Goal: Task Accomplishment & Management: Manage account settings

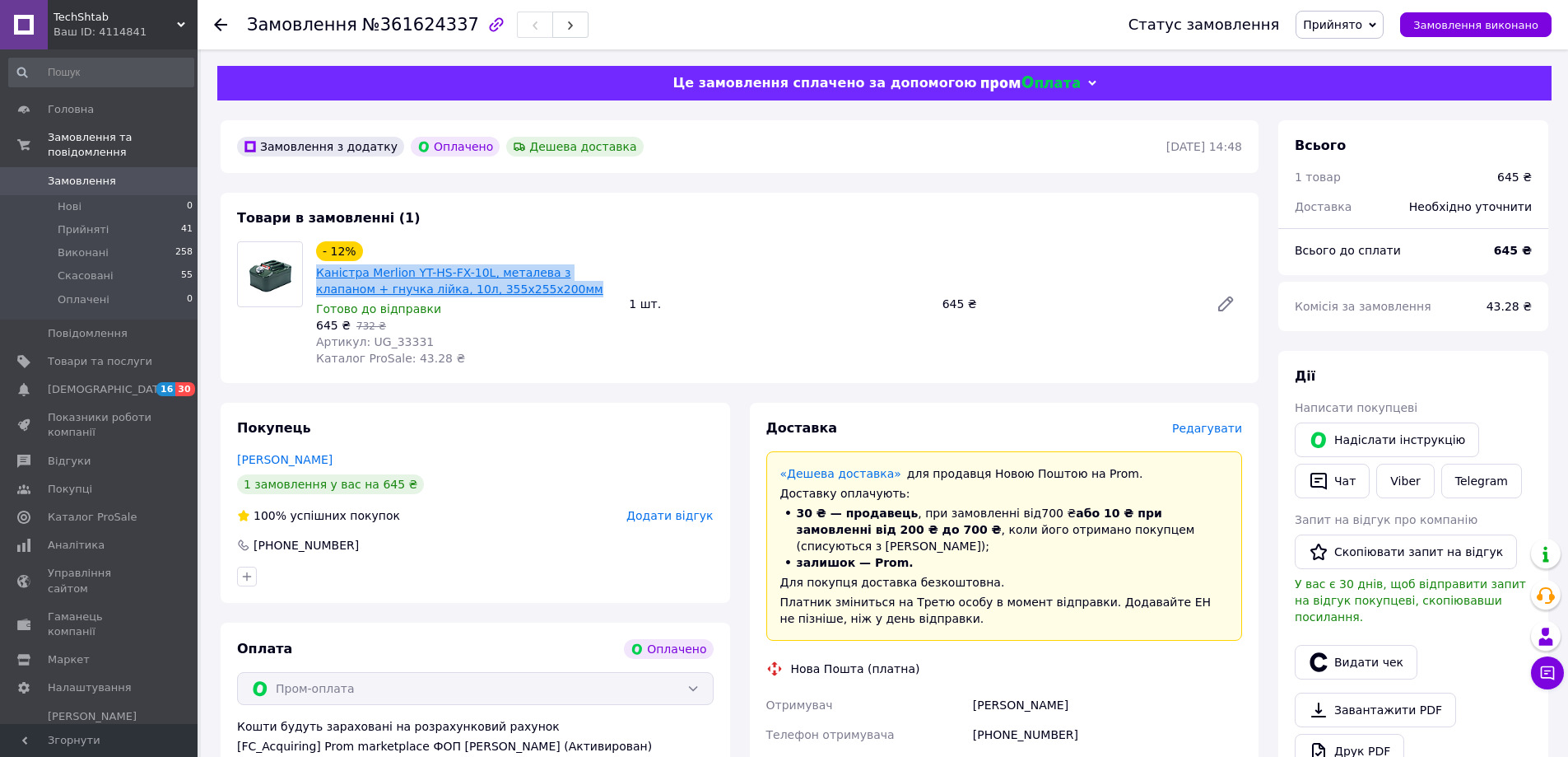
drag, startPoint x: 501, startPoint y: 291, endPoint x: 318, endPoint y: 271, distance: 184.1
click at [318, 271] on span "Каністра Merlion YT-HS-FX-10L, металева з клапаном + гнучка лійка, 10л, 355х255…" at bounding box center [466, 281] width 300 height 33
copy link "Каністра Merlion YT-HS-FX-10L, металева з клапаном + гнучка лійка, 10л, 355х255…"
drag, startPoint x: 432, startPoint y: 342, endPoint x: 388, endPoint y: 340, distance: 44.0
click at [387, 341] on div "Артикул: UG_33331" at bounding box center [466, 342] width 300 height 16
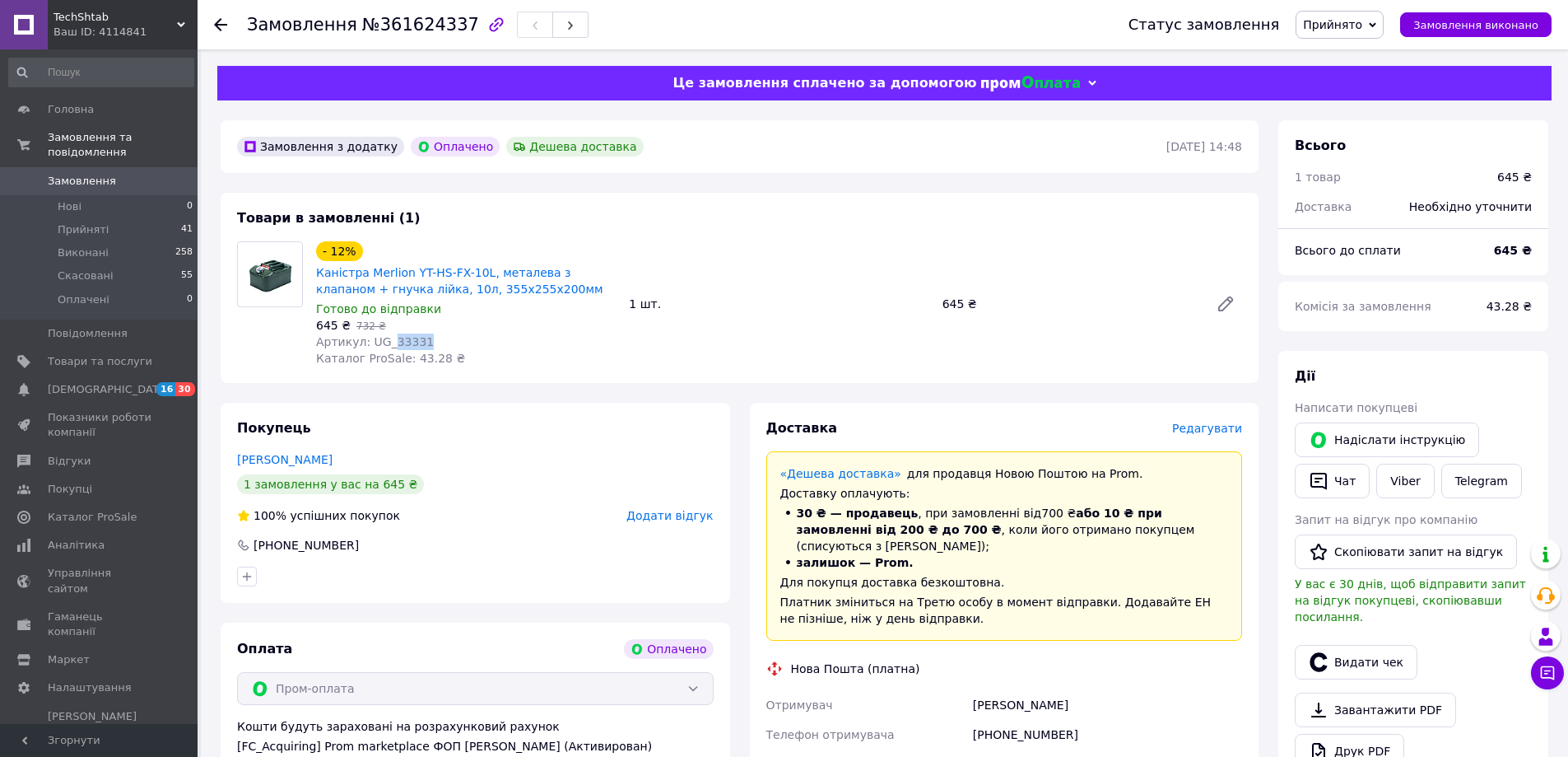
copy span "33331"
drag, startPoint x: 1065, startPoint y: 717, endPoint x: 952, endPoint y: 686, distance: 117.2
copy div "Телефон отримувача [PHONE_NUMBER]"
drag, startPoint x: 973, startPoint y: 678, endPoint x: 1024, endPoint y: 686, distance: 51.6
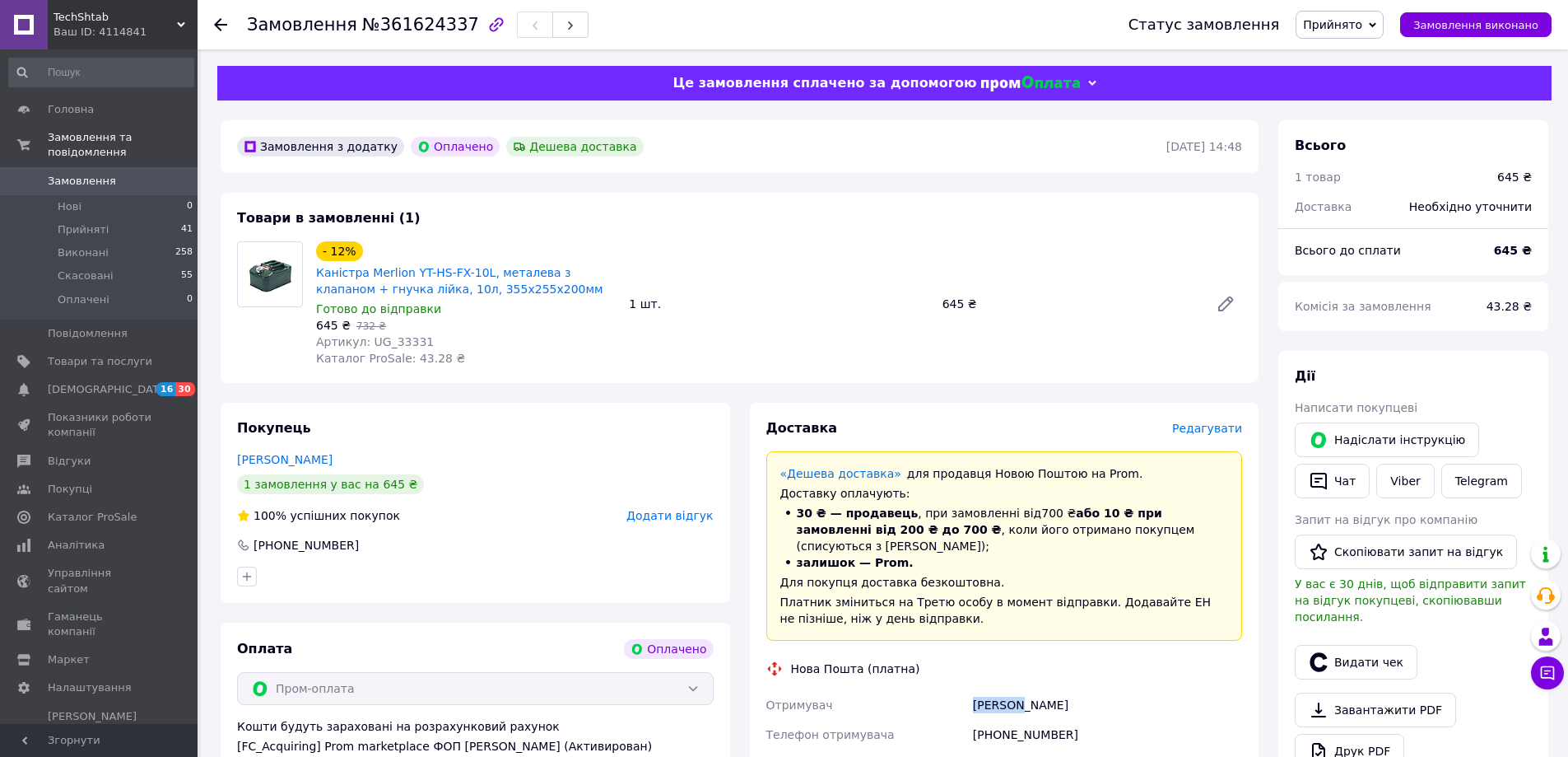
click at [1024, 691] on div "[PERSON_NAME]" at bounding box center [1107, 705] width 276 height 29
copy div "[PERSON_NAME]"
drag, startPoint x: 1072, startPoint y: 686, endPoint x: 1025, endPoint y: 692, distance: 47.4
click at [1025, 692] on div "[PERSON_NAME]" at bounding box center [1107, 705] width 276 height 29
copy div "[PERSON_NAME]"
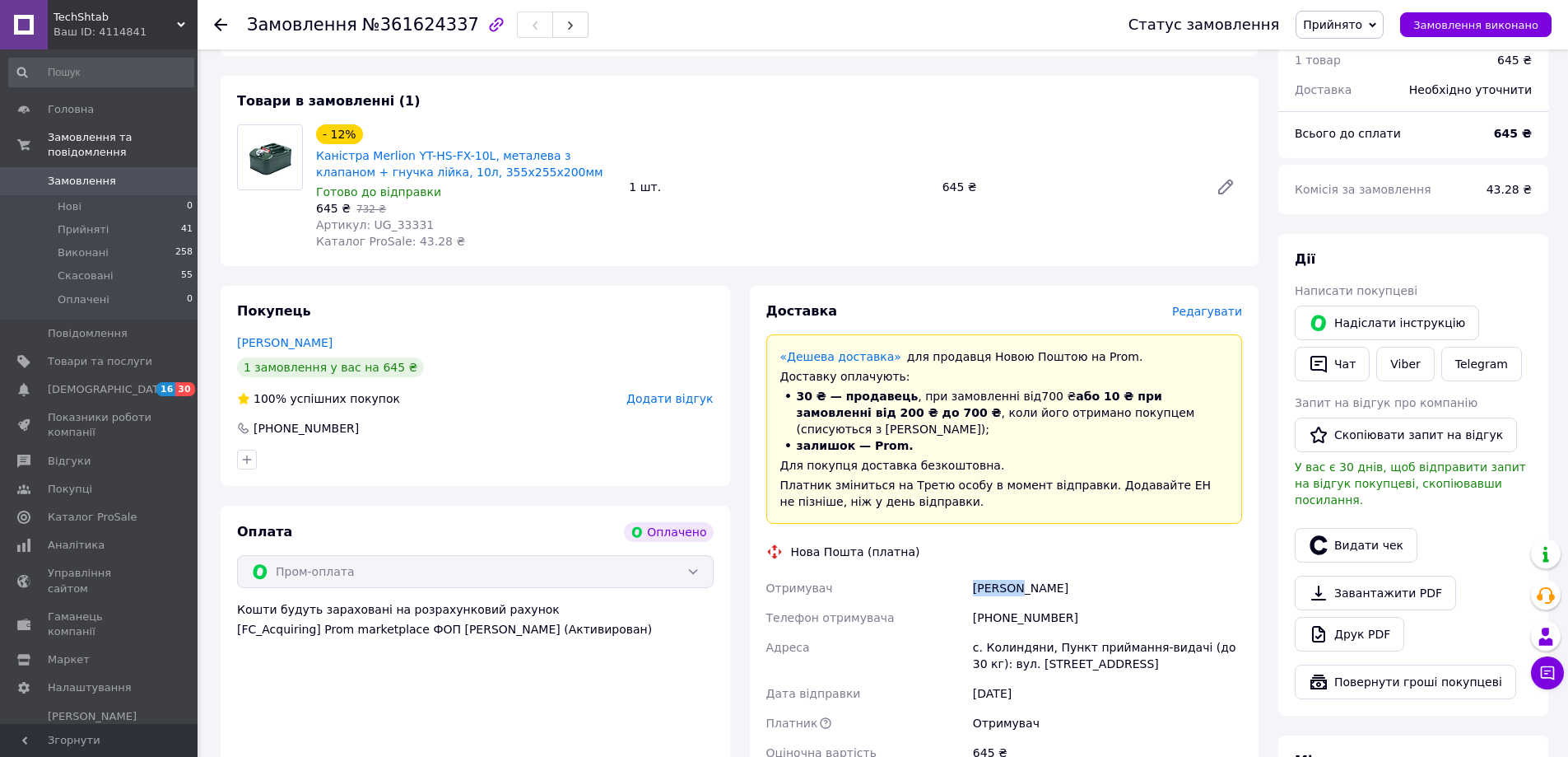
scroll to position [165, 0]
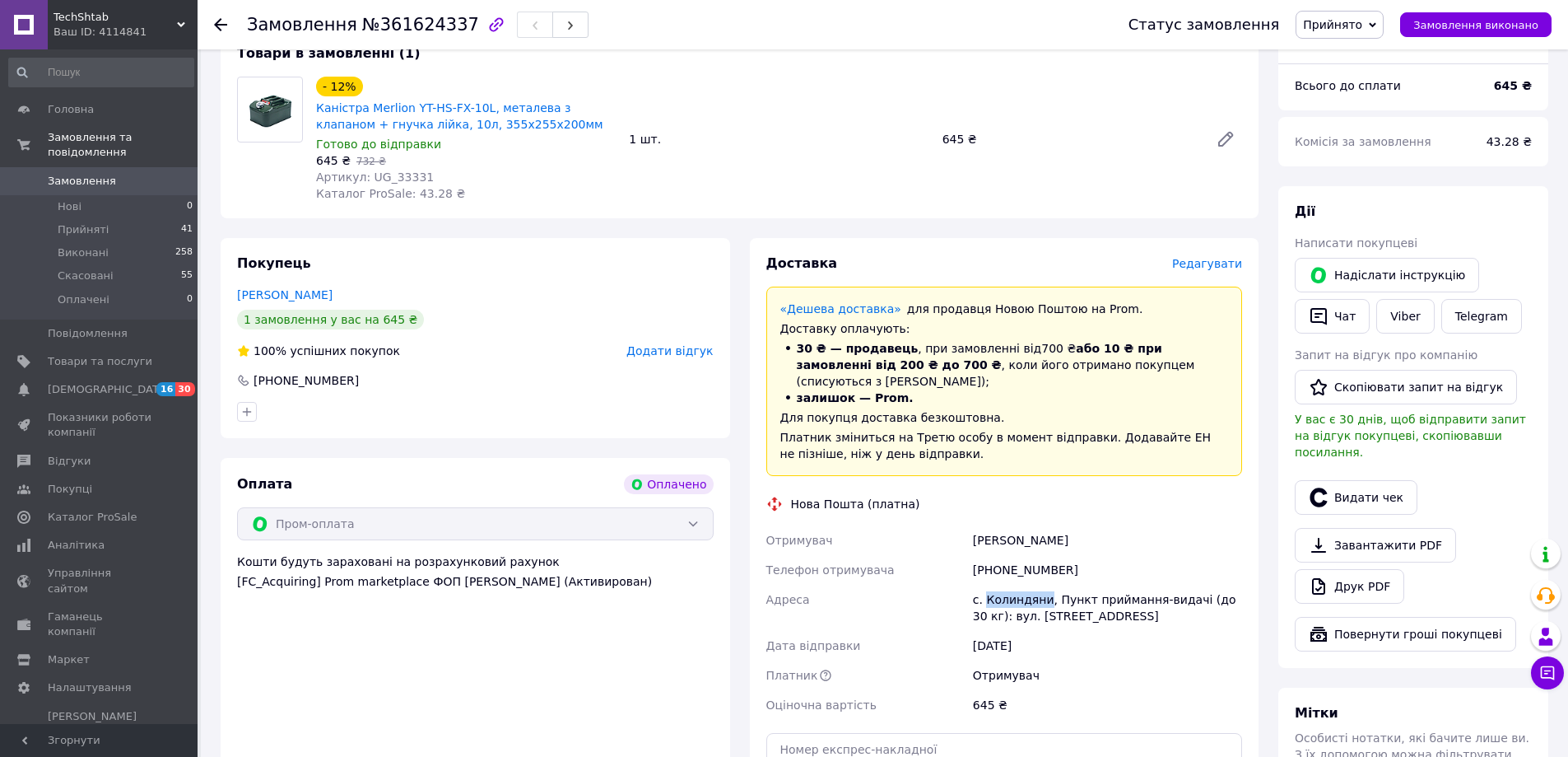
drag, startPoint x: 983, startPoint y: 582, endPoint x: 1042, endPoint y: 591, distance: 59.7
click at [1042, 591] on div "с. Колиндяни, Пункт приймання-видачі (до 30 кг): вул. [STREET_ADDRESS]" at bounding box center [1107, 608] width 276 height 46
copy div "Колиндяни"
click at [95, 674] on link "Налаштування" at bounding box center [101, 688] width 203 height 28
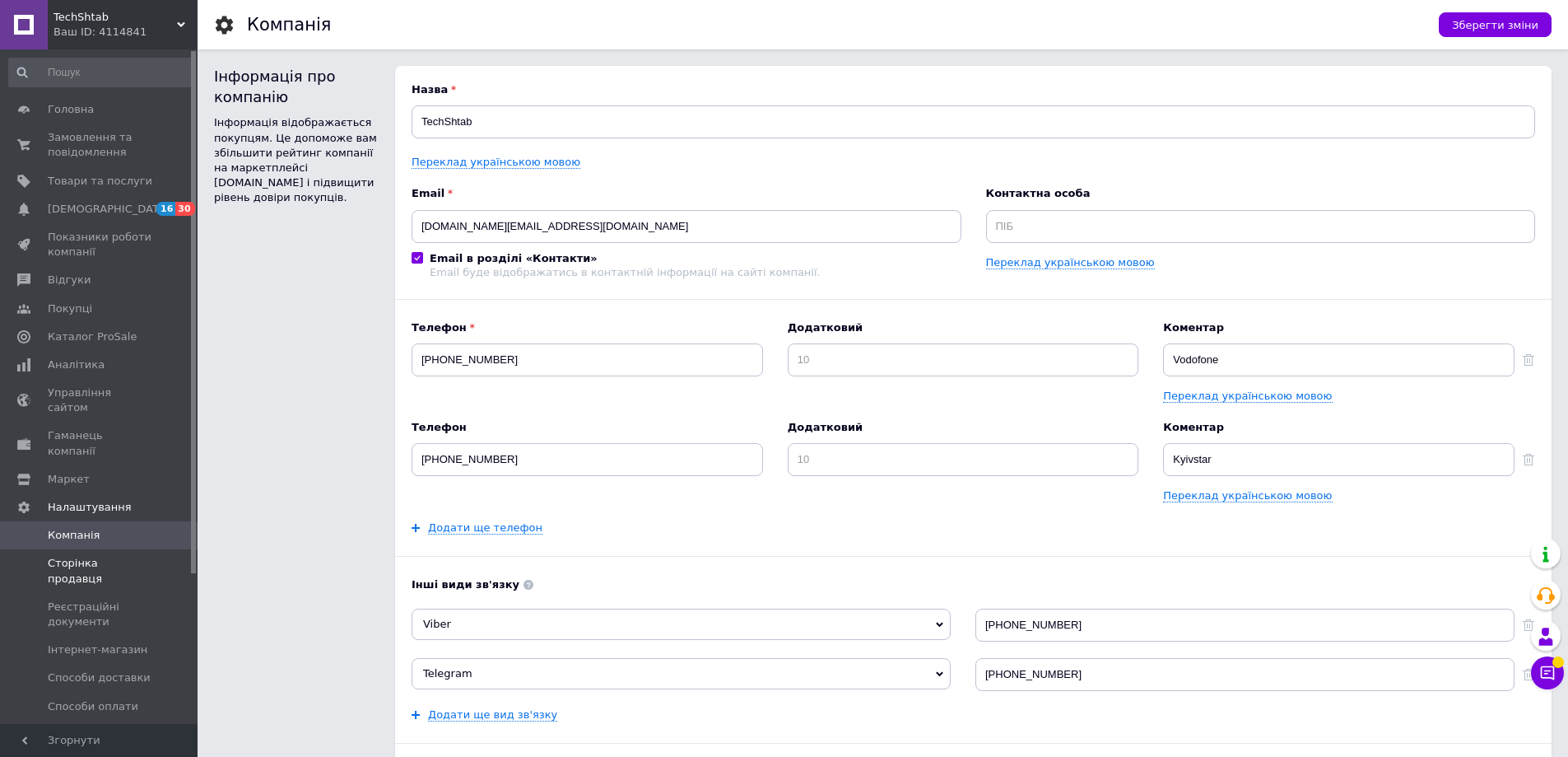
click at [108, 556] on span "Сторінка продавця" at bounding box center [100, 570] width 104 height 29
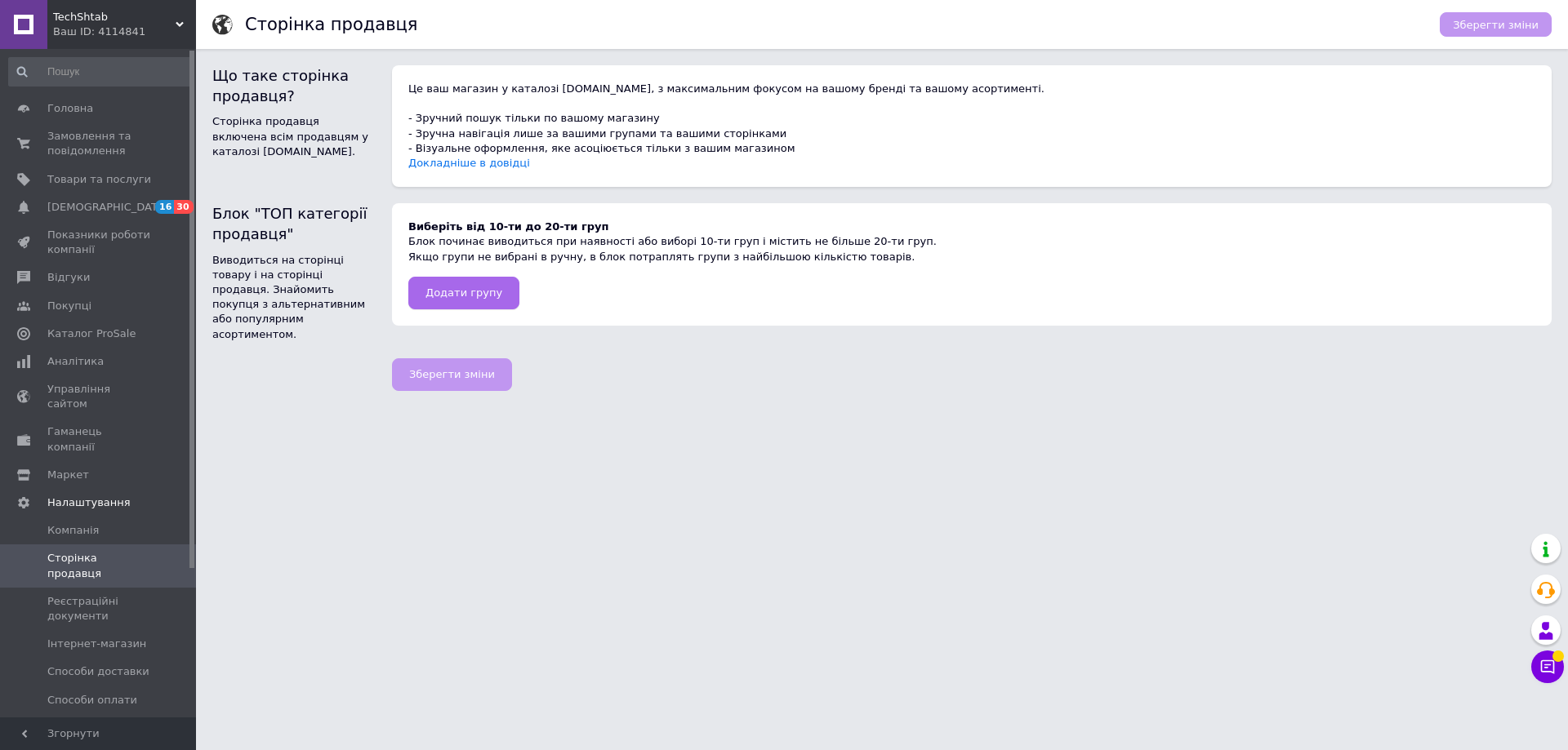
click at [470, 293] on span "Додати групу" at bounding box center [463, 292] width 77 height 12
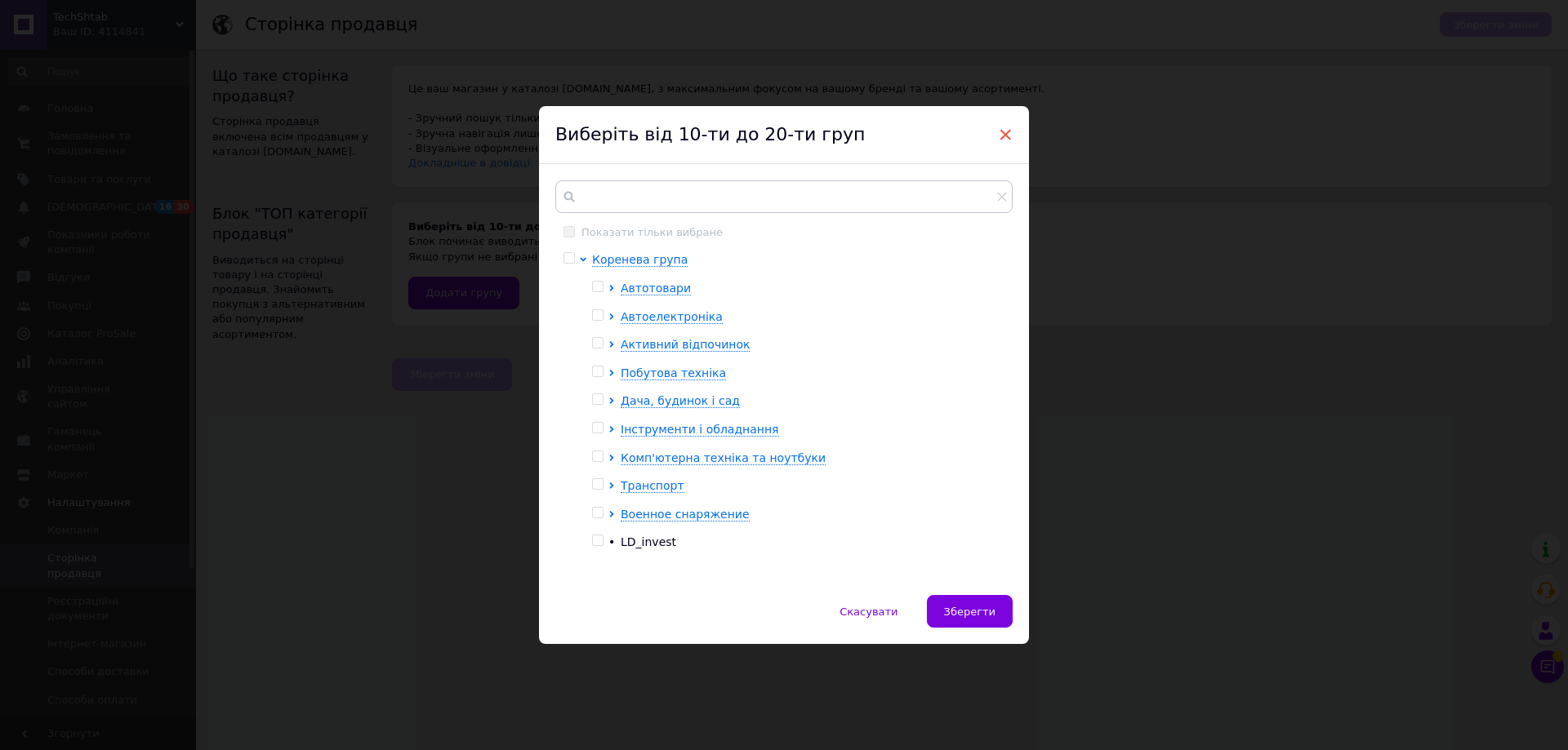
click at [1004, 136] on span "×" at bounding box center [1005, 135] width 15 height 28
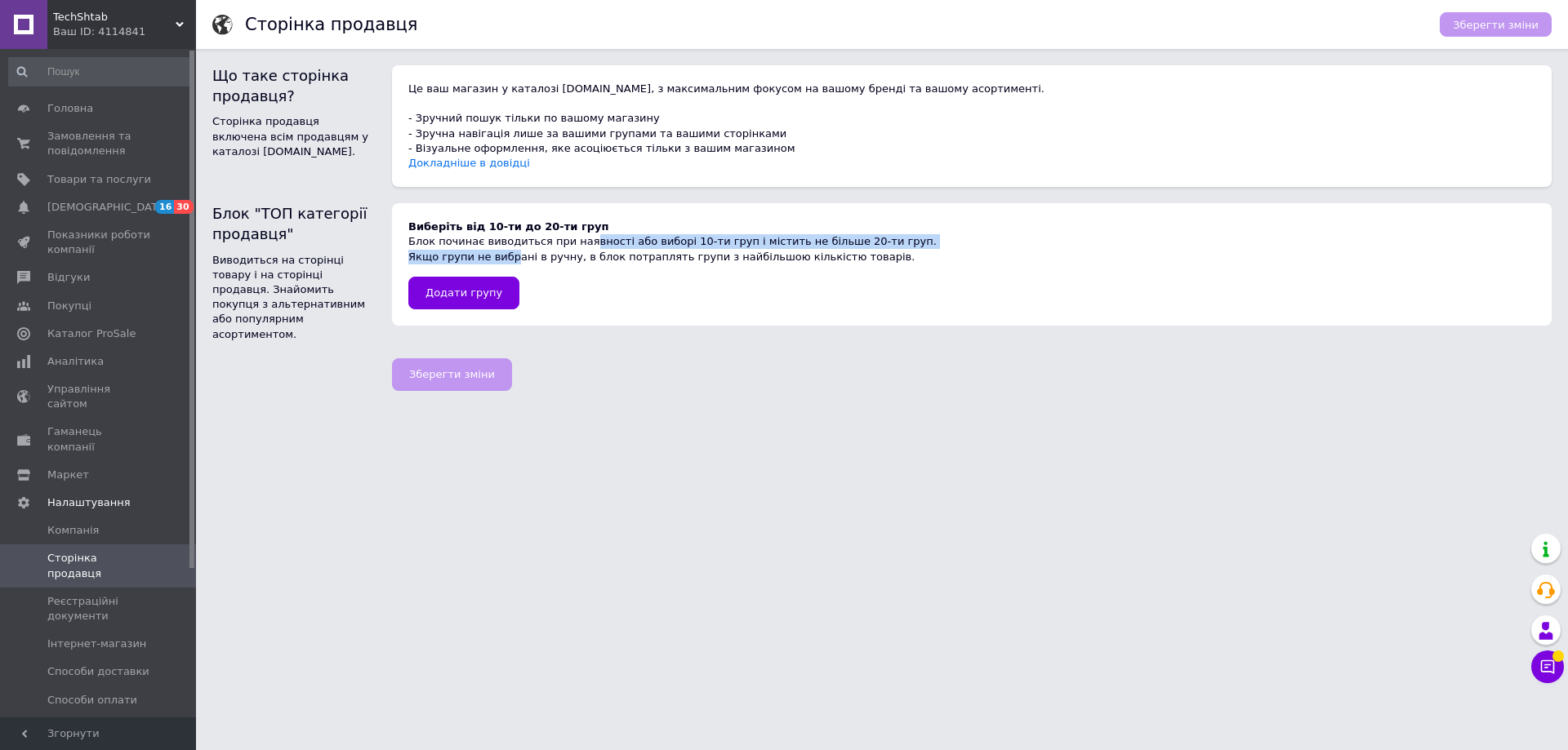
drag, startPoint x: 506, startPoint y: 249, endPoint x: 577, endPoint y: 238, distance: 71.8
click at [577, 238] on div "Виберіть від 10-ти до 20-ти груп Блок починає виводиться при наявності або вибо…" at bounding box center [971, 264] width 1159 height 122
click at [635, 240] on div "Блок починає виводиться при наявності або виборі 10-ти груп і містить не більше…" at bounding box center [971, 242] width 1127 height 15
click at [673, 260] on div "Якщо групи не вибрані в ручну, в блок потраплять групи з найбільшою кількістю т…" at bounding box center [971, 258] width 1127 height 15
drag, startPoint x: 438, startPoint y: 244, endPoint x: 734, endPoint y: 236, distance: 296.1
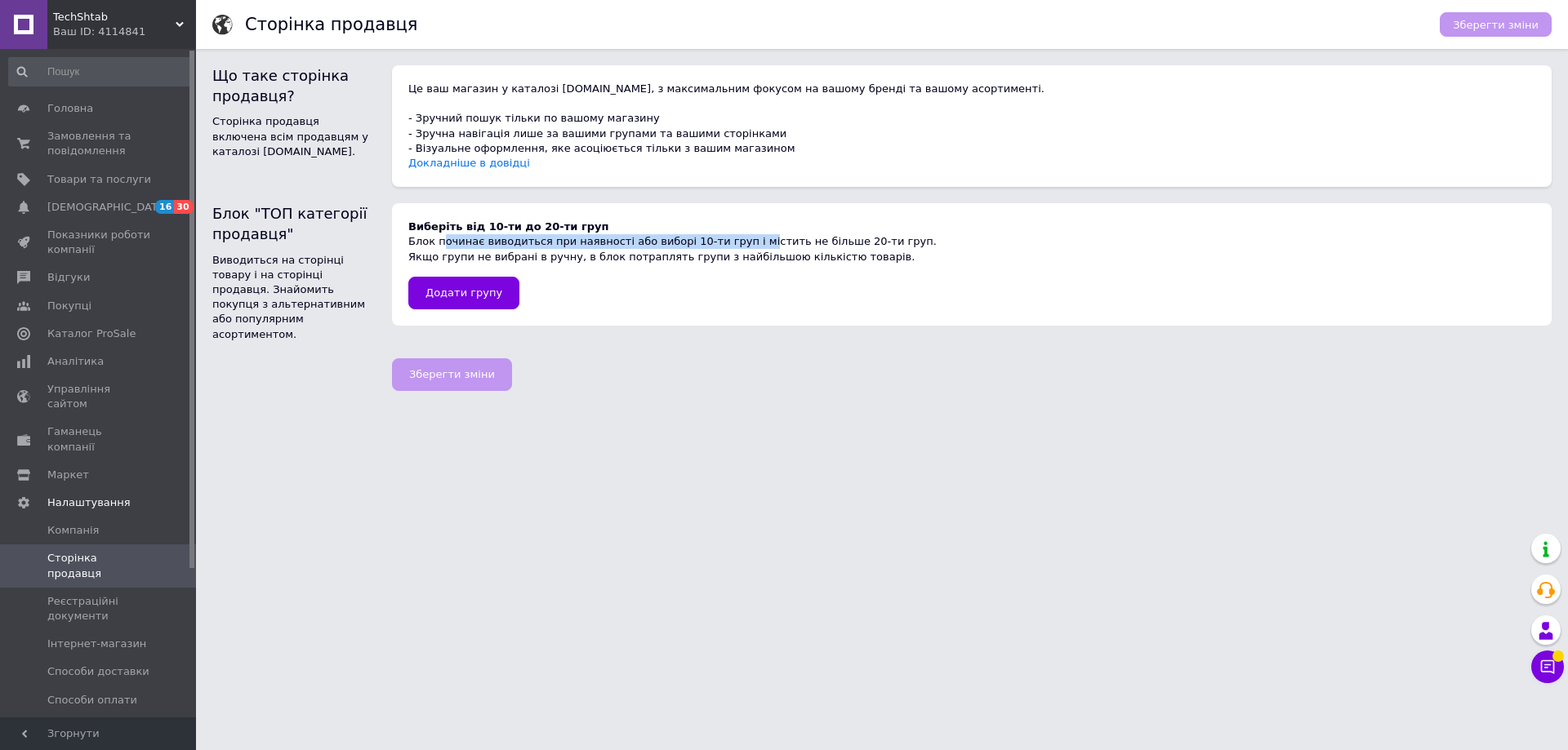
click at [734, 236] on div "Блок починає виводиться при наявності або виборі 10-ти груп і містить не більше…" at bounding box center [971, 242] width 1127 height 15
click at [788, 230] on div "Виберіть від 10-ти до 20-ти груп Блок починає виводиться при наявності або вибо…" at bounding box center [971, 264] width 1159 height 122
click at [93, 178] on span "Товари та послуги" at bounding box center [99, 180] width 103 height 15
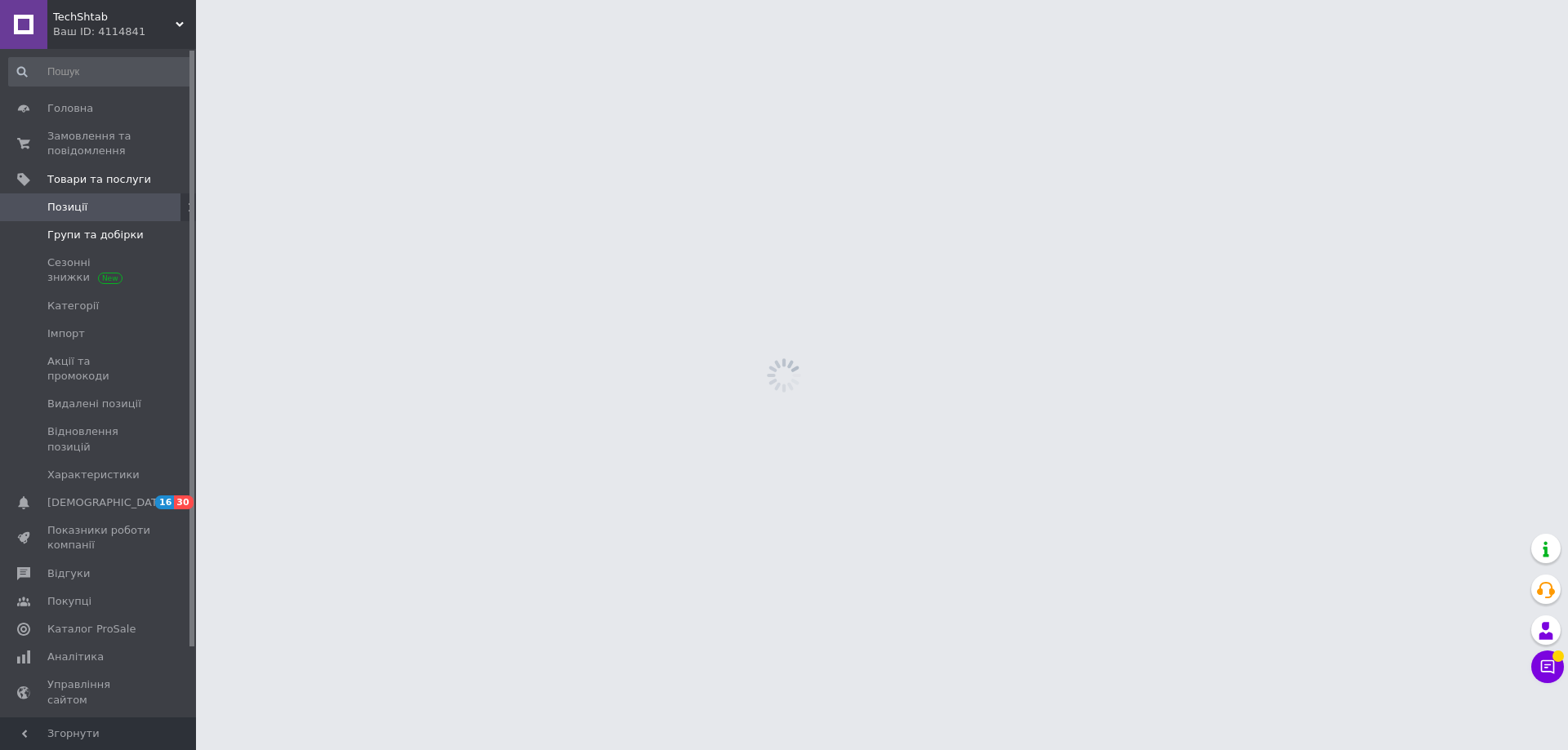
click at [115, 233] on span "Групи та добірки" at bounding box center [95, 235] width 96 height 15
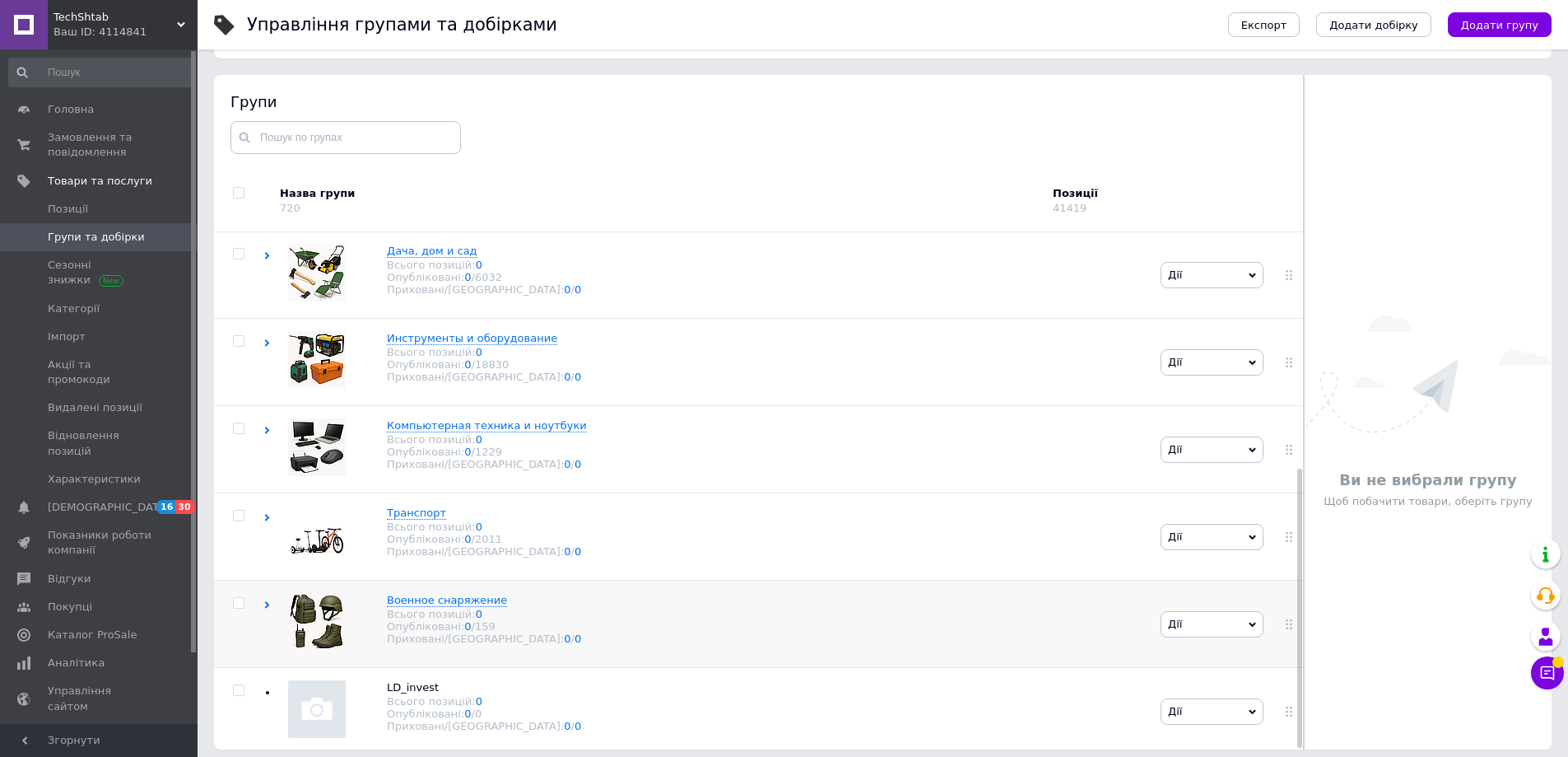
scroll to position [93, 0]
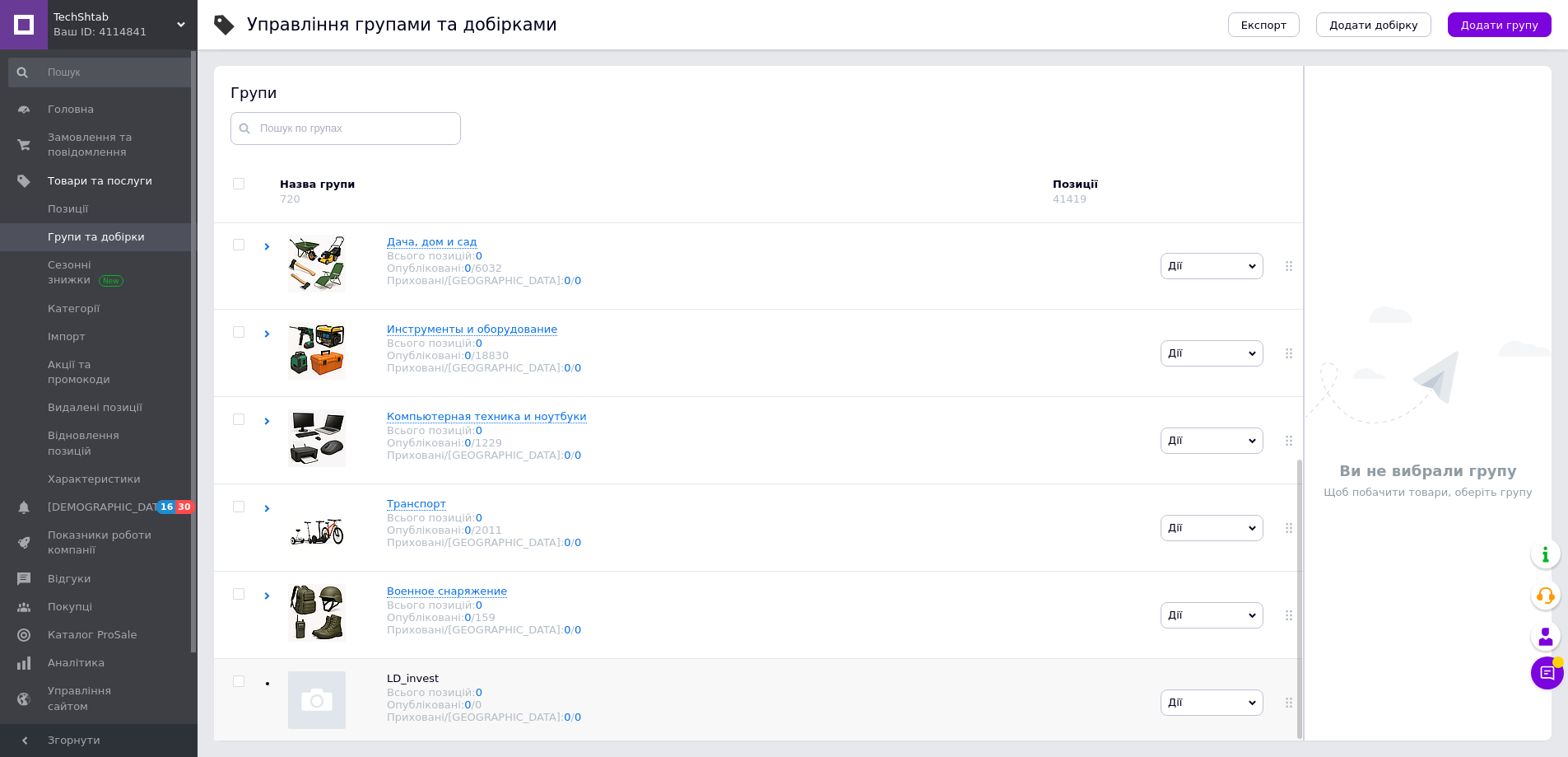
click at [238, 676] on input "checkbox" at bounding box center [238, 681] width 10 height 10
checkbox input "true"
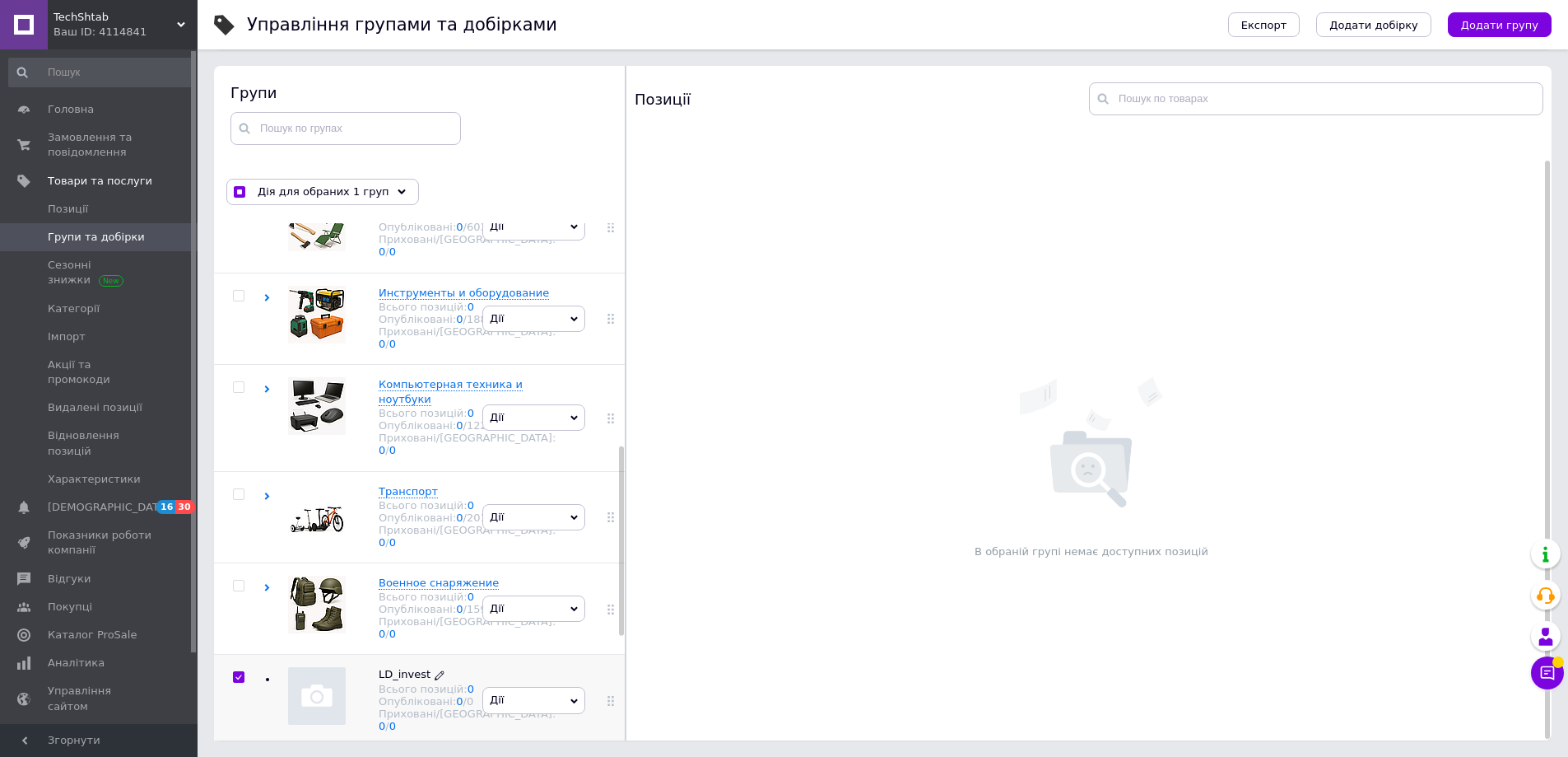
scroll to position [894, 0]
click at [392, 695] on div "Опубліковані: 0 / 0" at bounding box center [467, 701] width 177 height 12
click at [317, 667] on img at bounding box center [317, 695] width 58 height 58
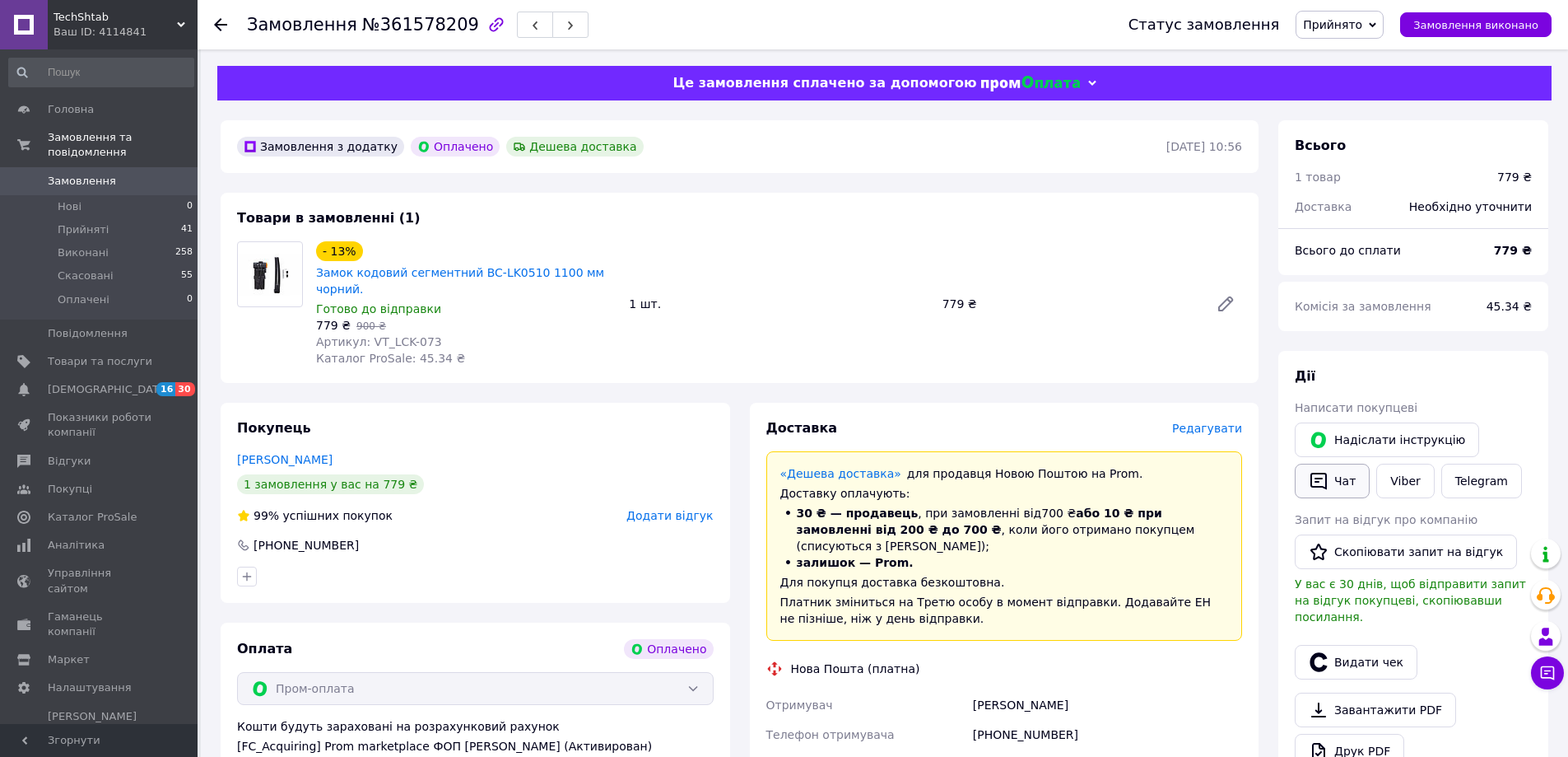
click at [1343, 484] on button "Чат" at bounding box center [1332, 481] width 75 height 34
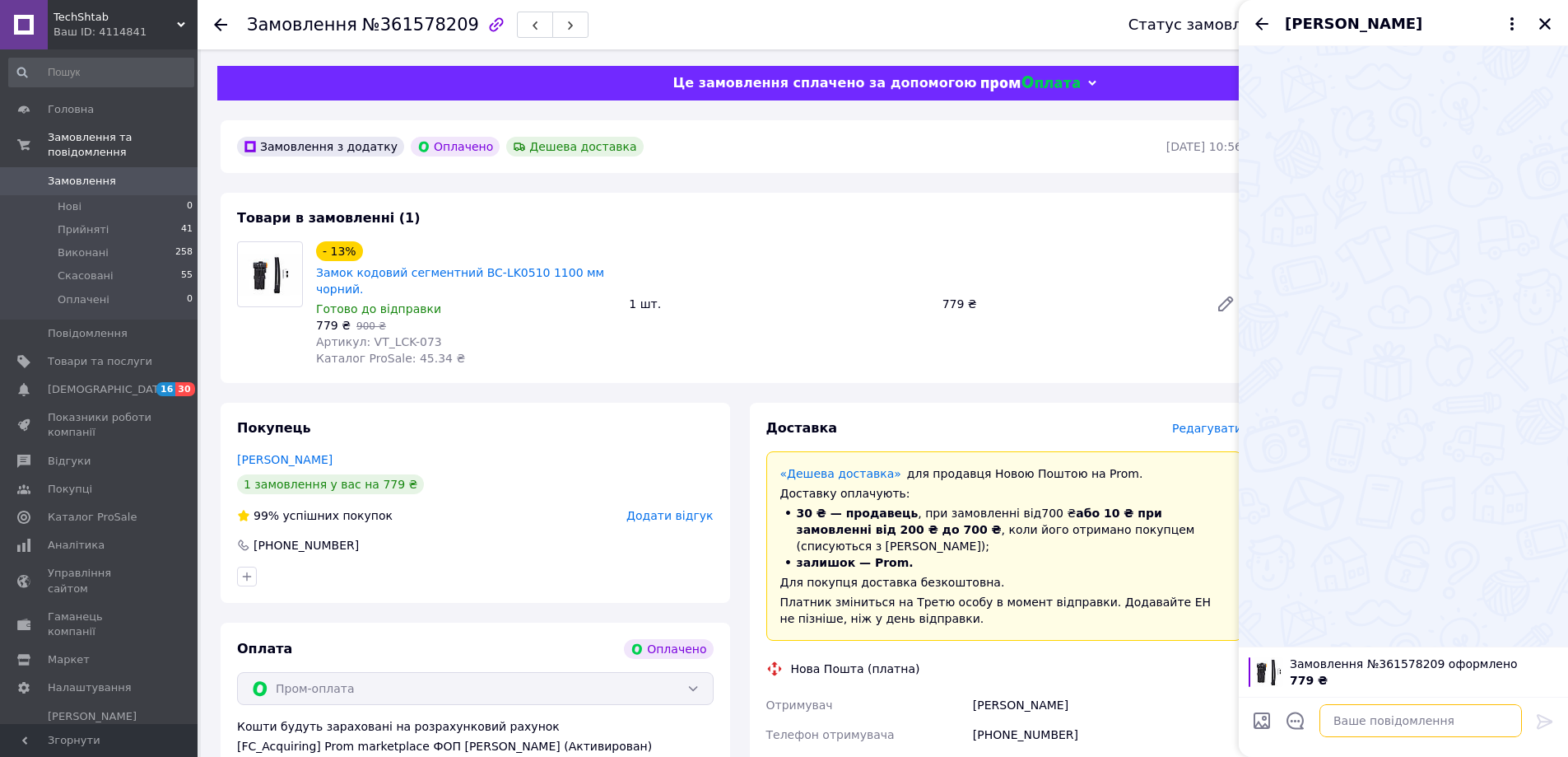
click at [1363, 724] on textarea at bounding box center [1421, 721] width 203 height 33
type textarea "А"
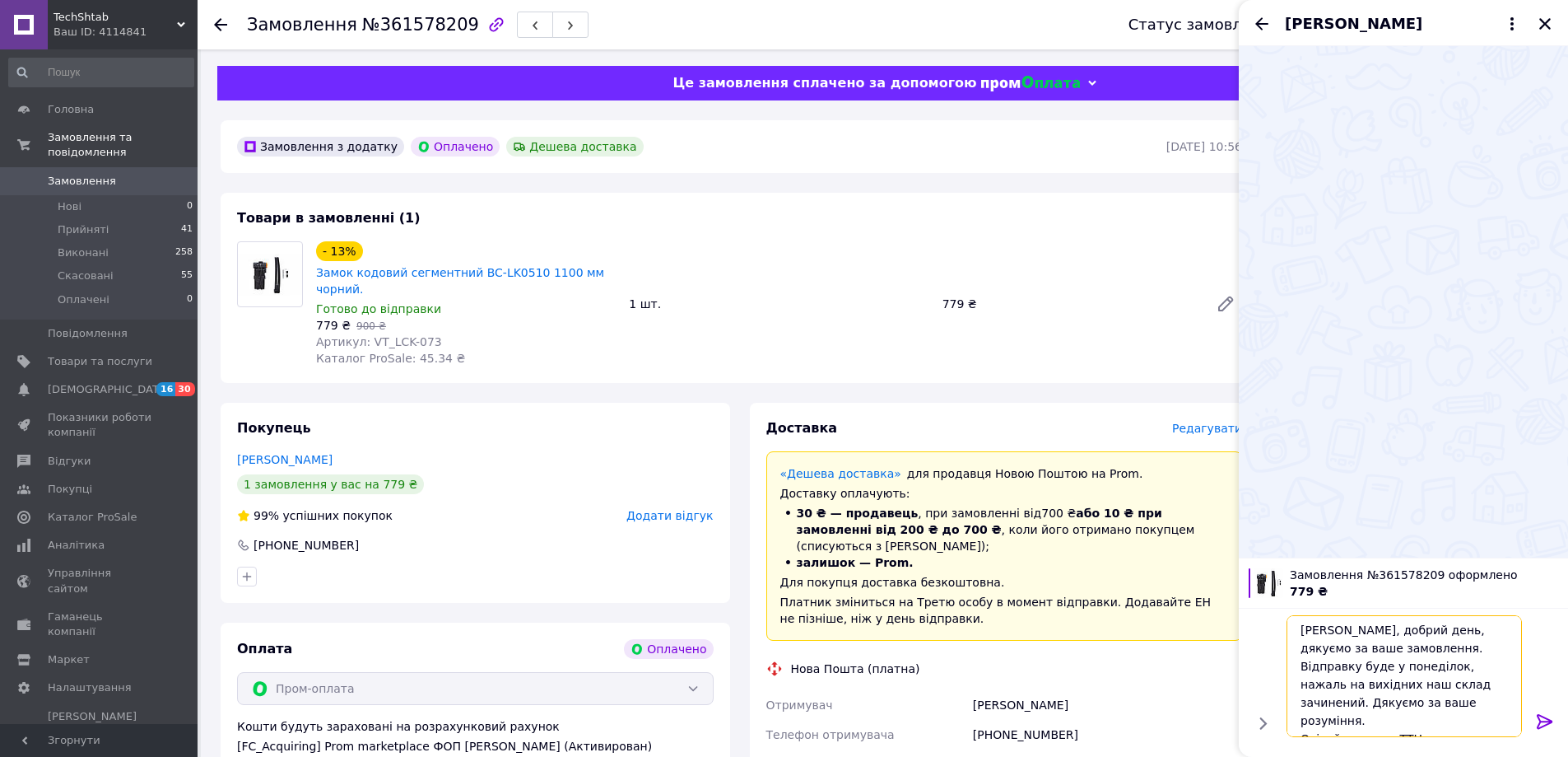
scroll to position [11, 0]
type textarea "Віктор, добрий день, дякуємо за ваше замовлення. Відправку буде у понеділок, на…"
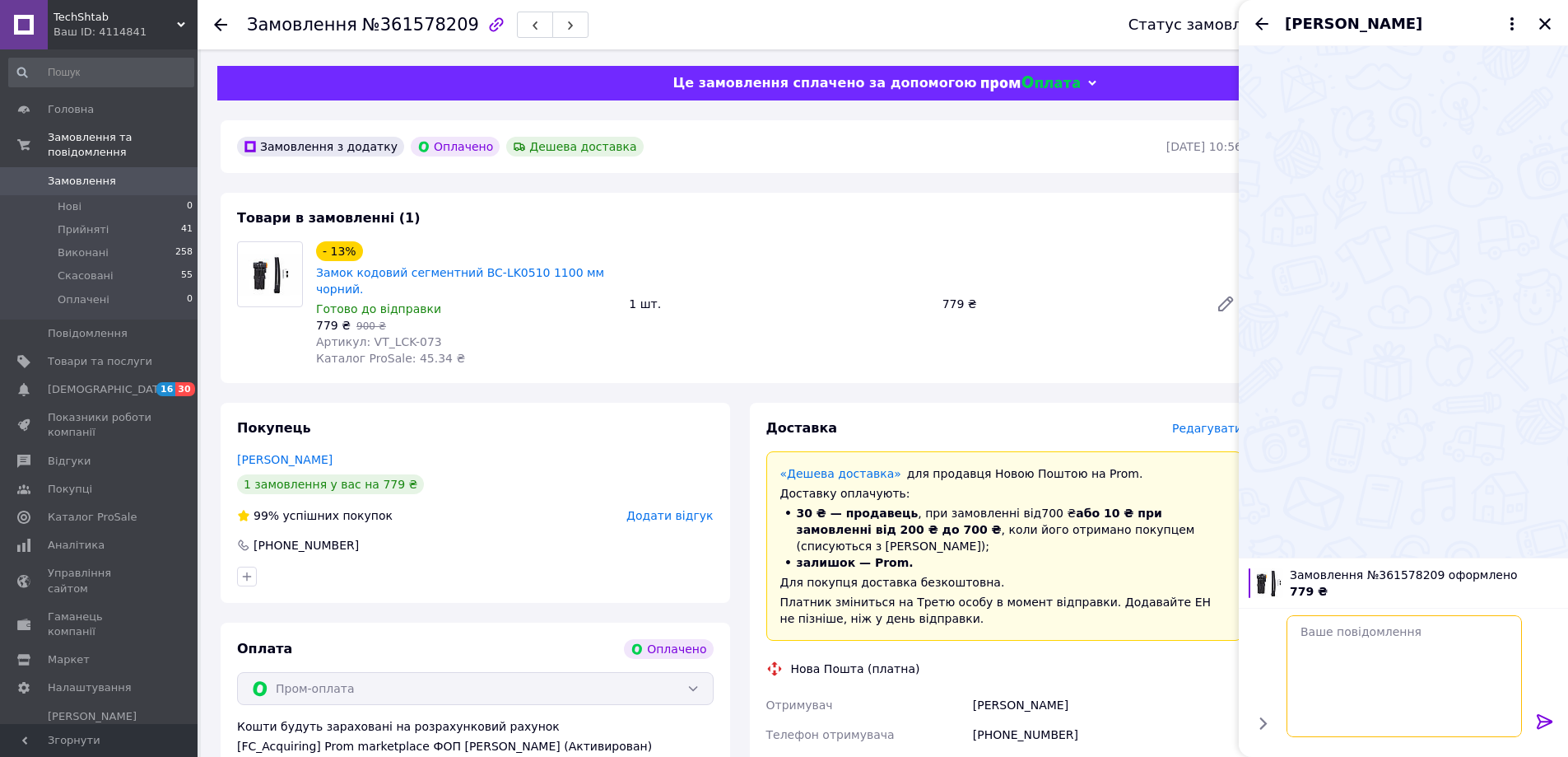
scroll to position [0, 0]
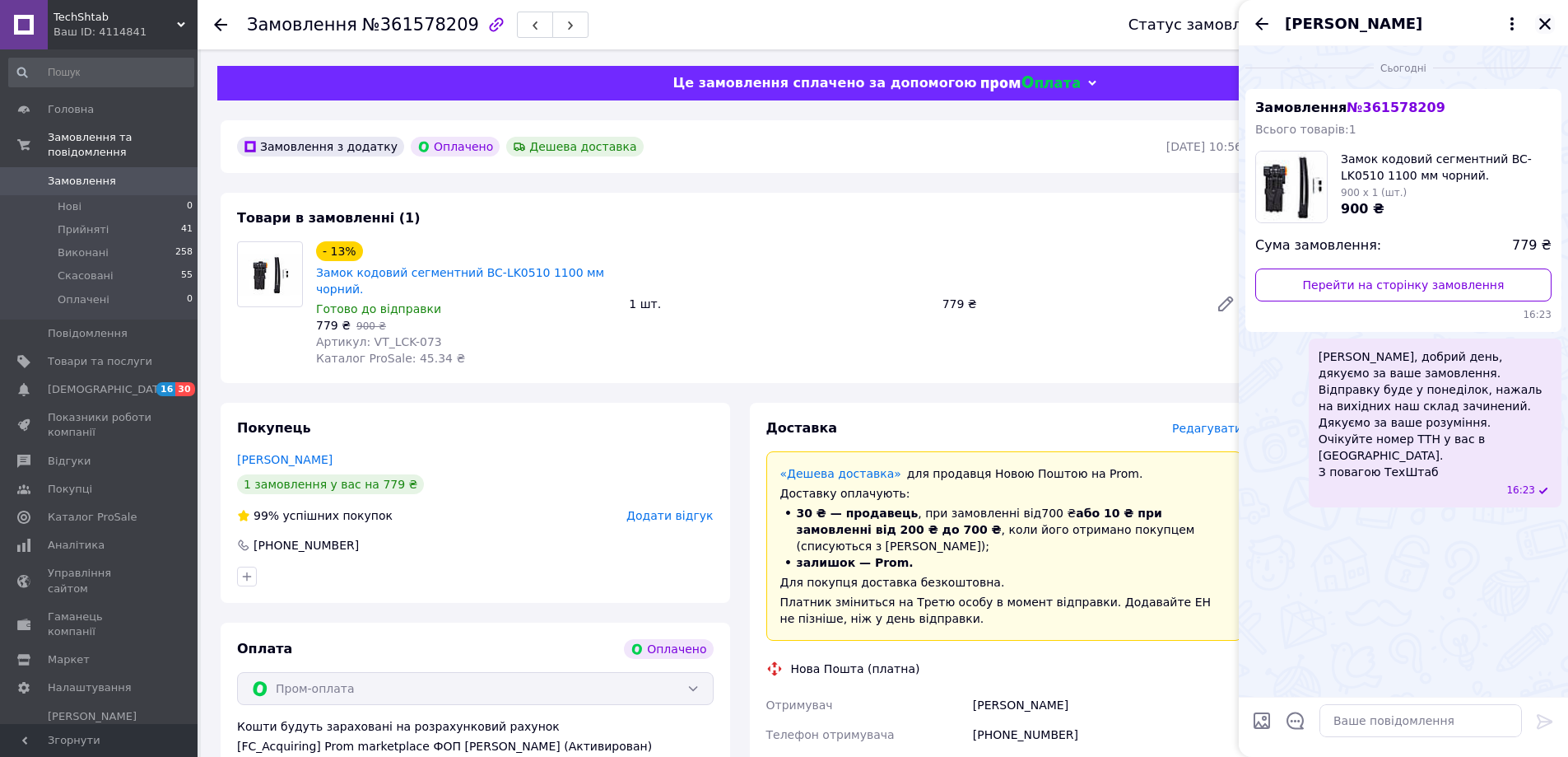
click at [1544, 15] on button "Закрити" at bounding box center [1545, 24] width 20 height 20
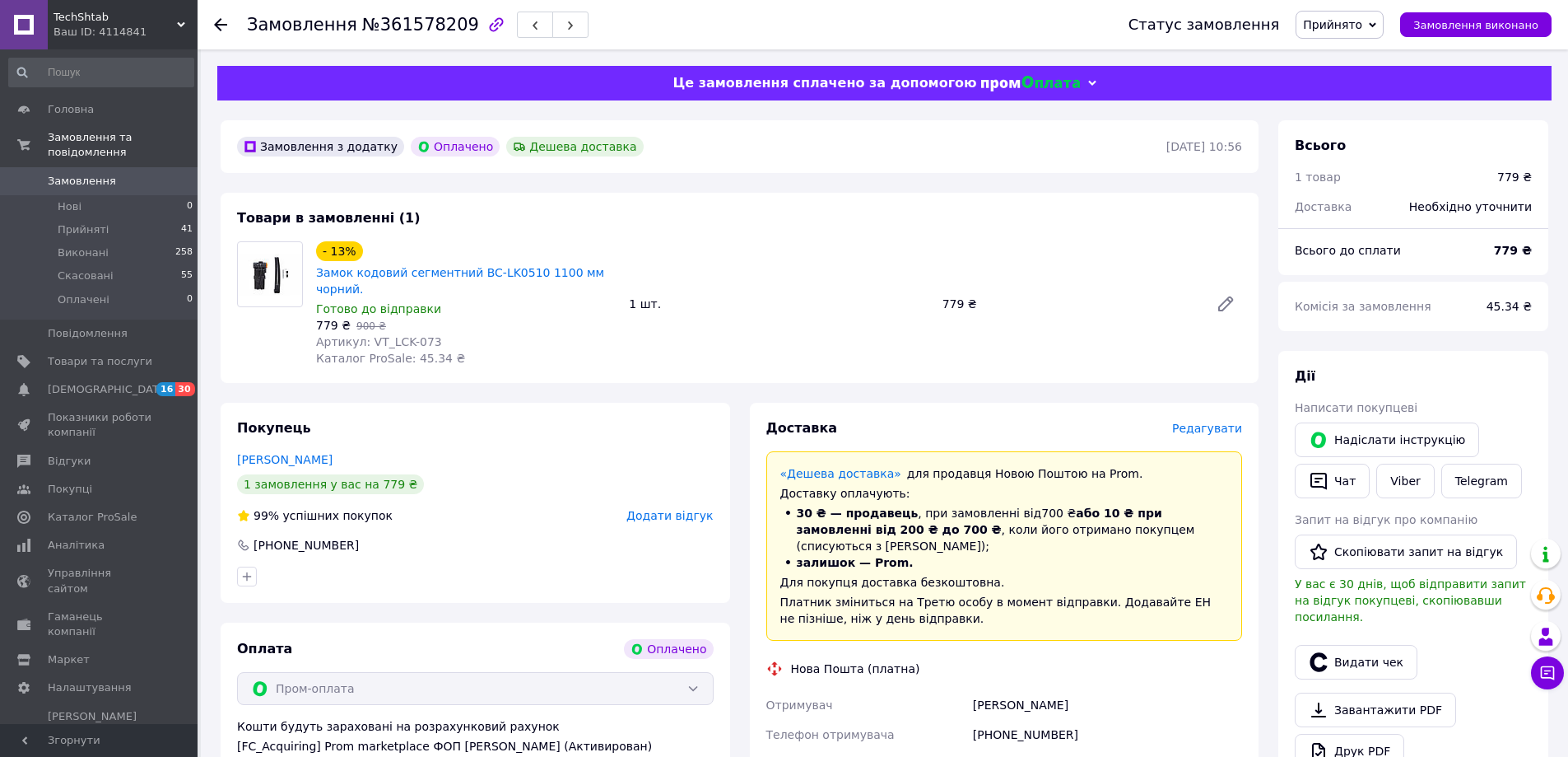
click at [132, 174] on span "Замовлення" at bounding box center [100, 181] width 104 height 15
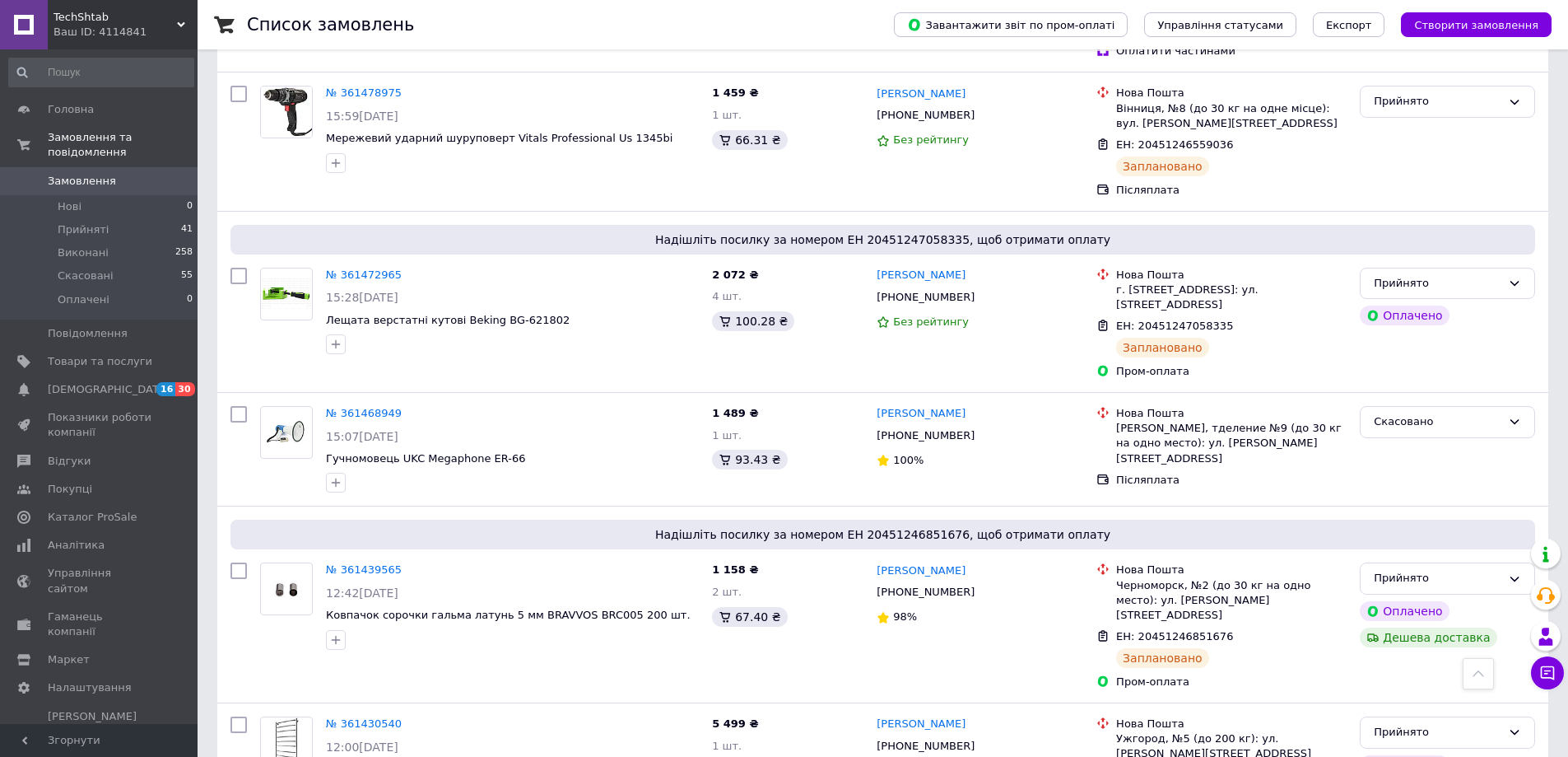
scroll to position [2801, 0]
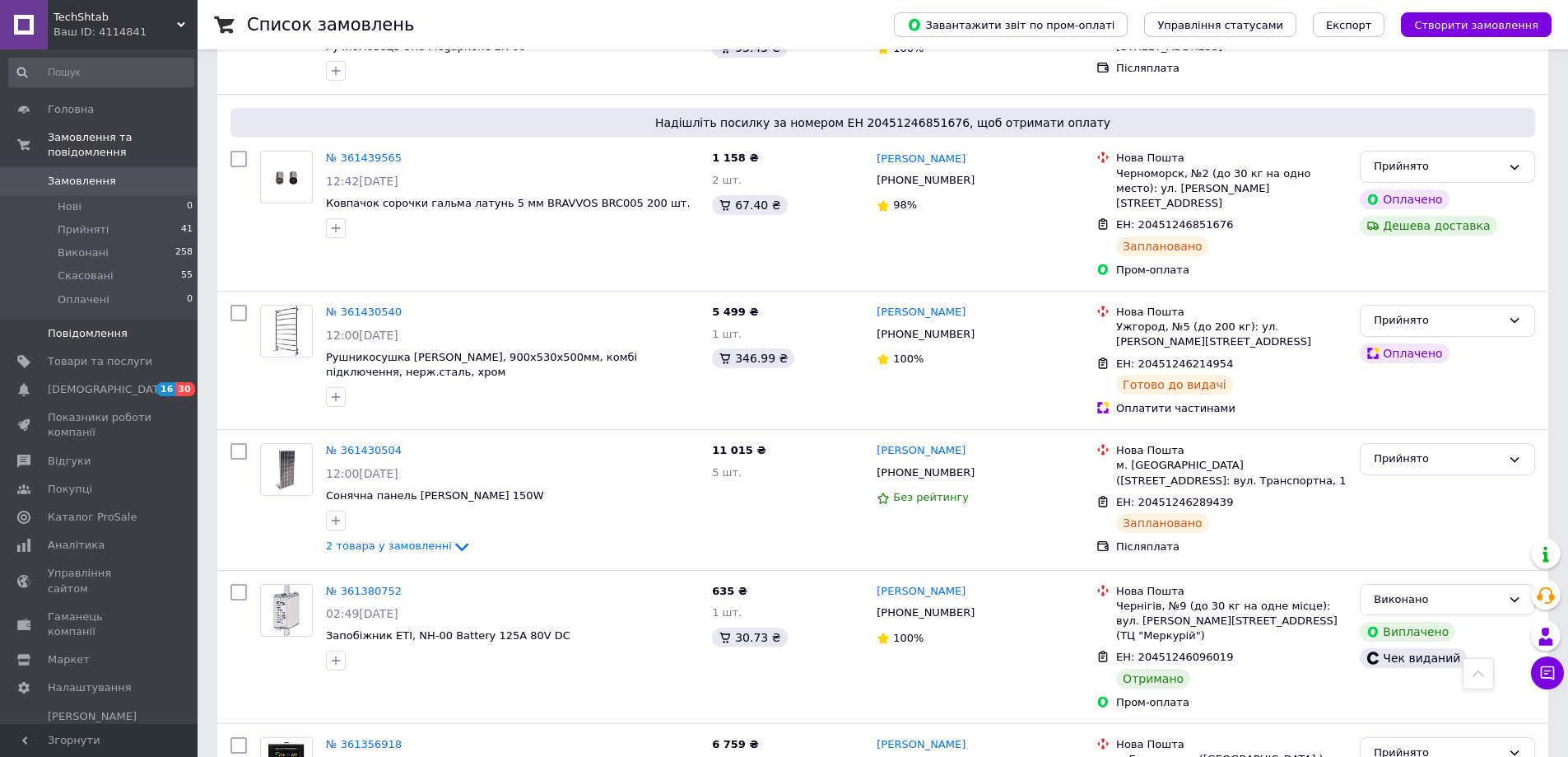
click at [123, 330] on link "Повідомлення 0" at bounding box center [101, 334] width 203 height 28
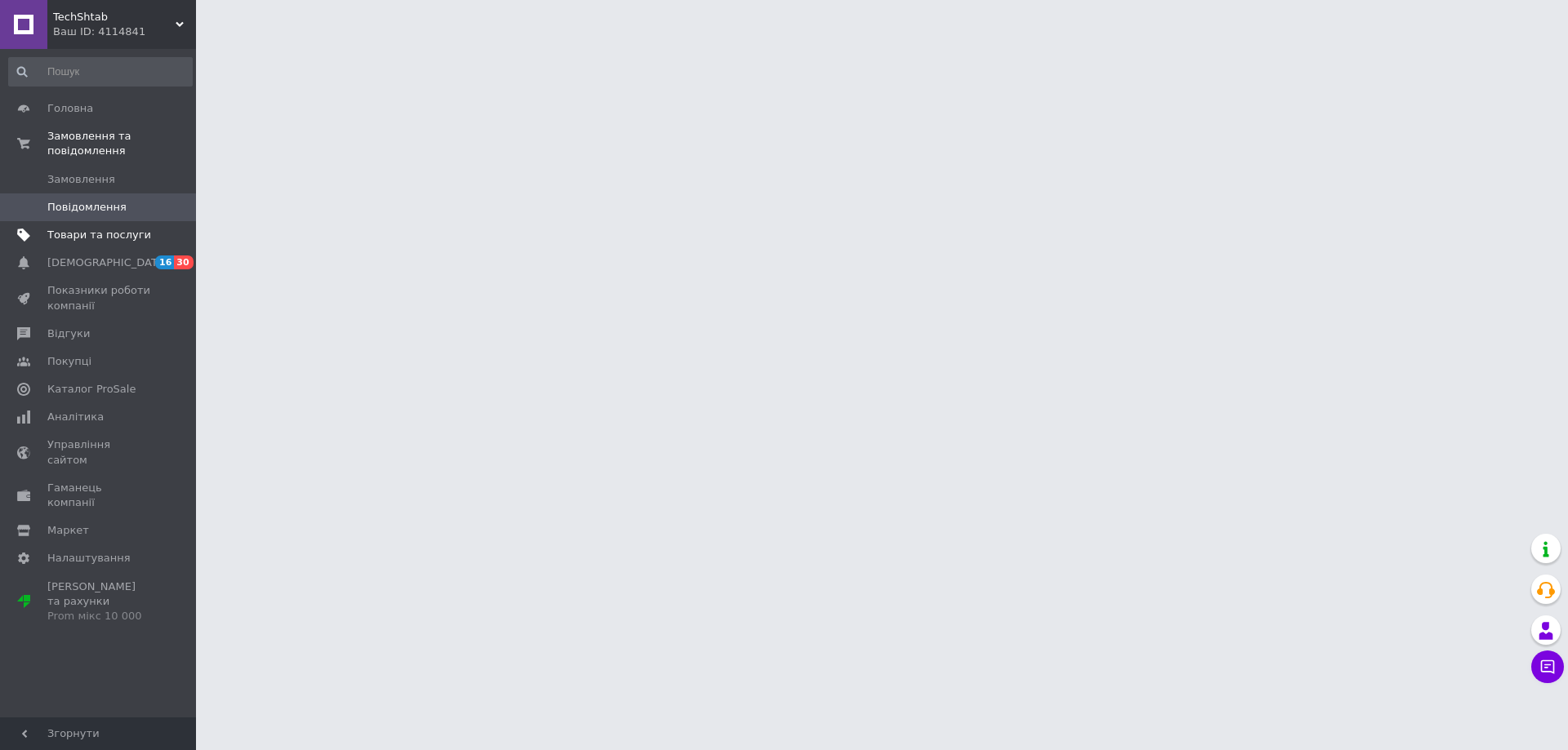
click at [105, 227] on span "Товари та послуги" at bounding box center [99, 235] width 103 height 15
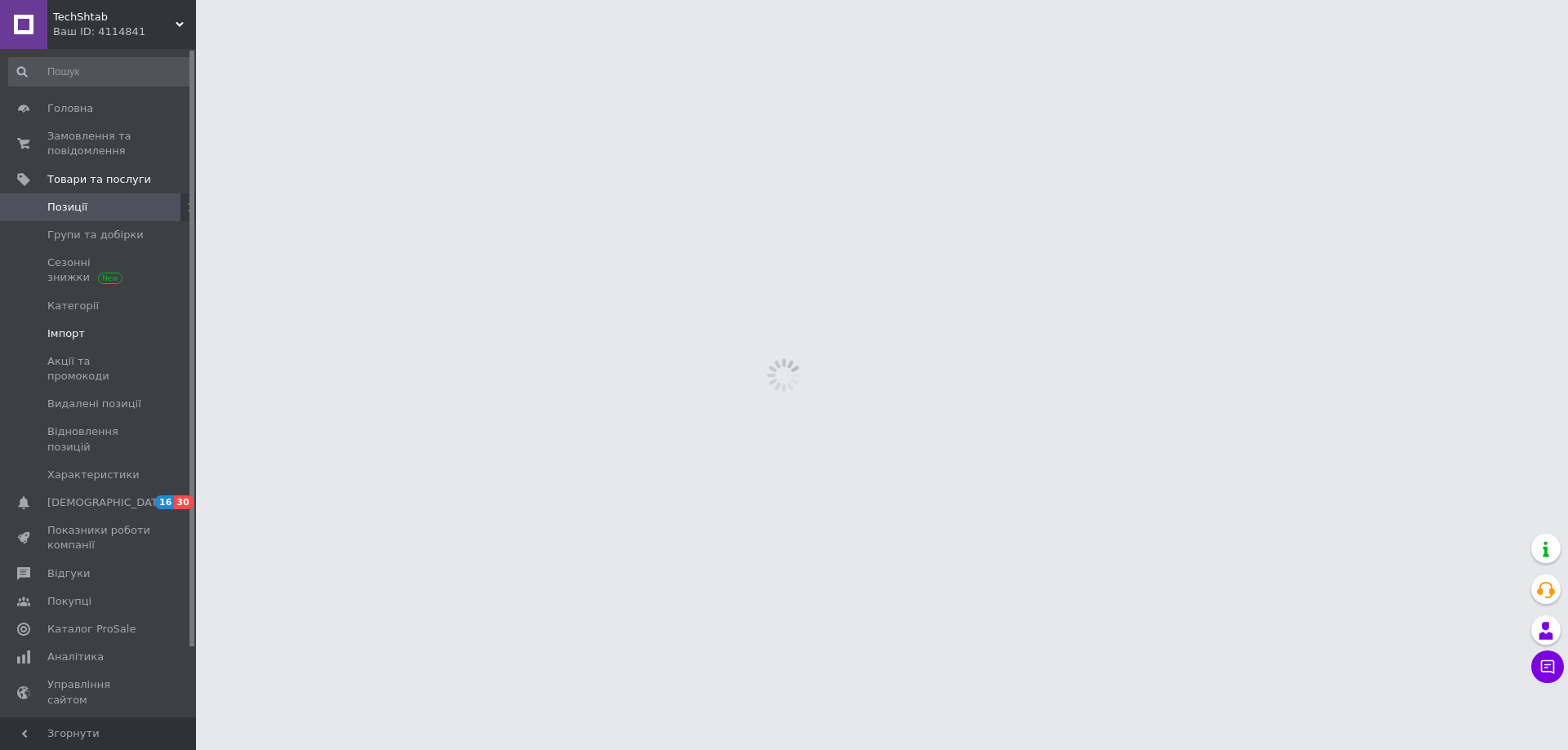
click at [121, 338] on span "Імпорт" at bounding box center [99, 334] width 103 height 15
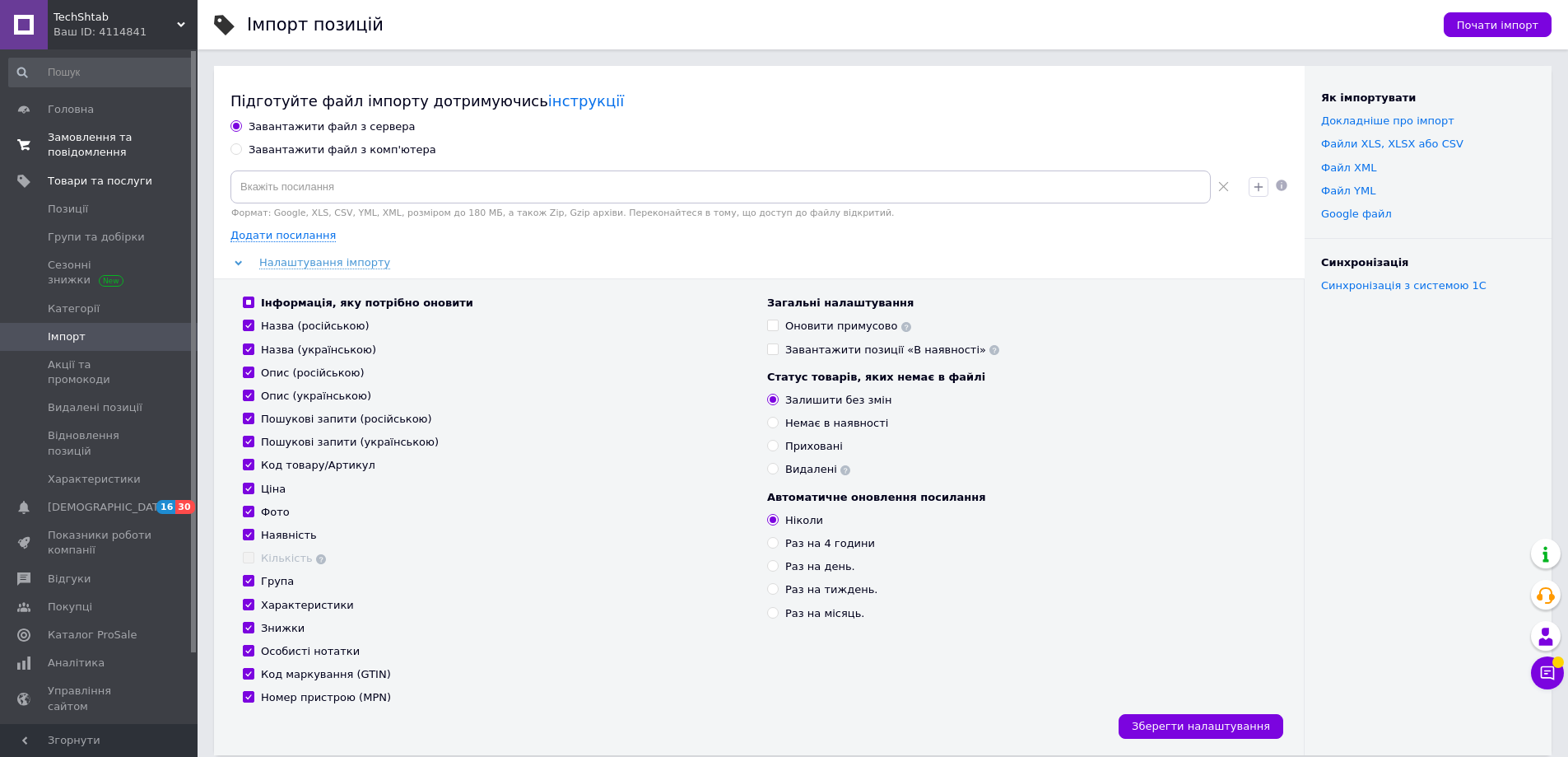
click at [84, 145] on span "Замовлення та повідомлення" at bounding box center [100, 144] width 104 height 29
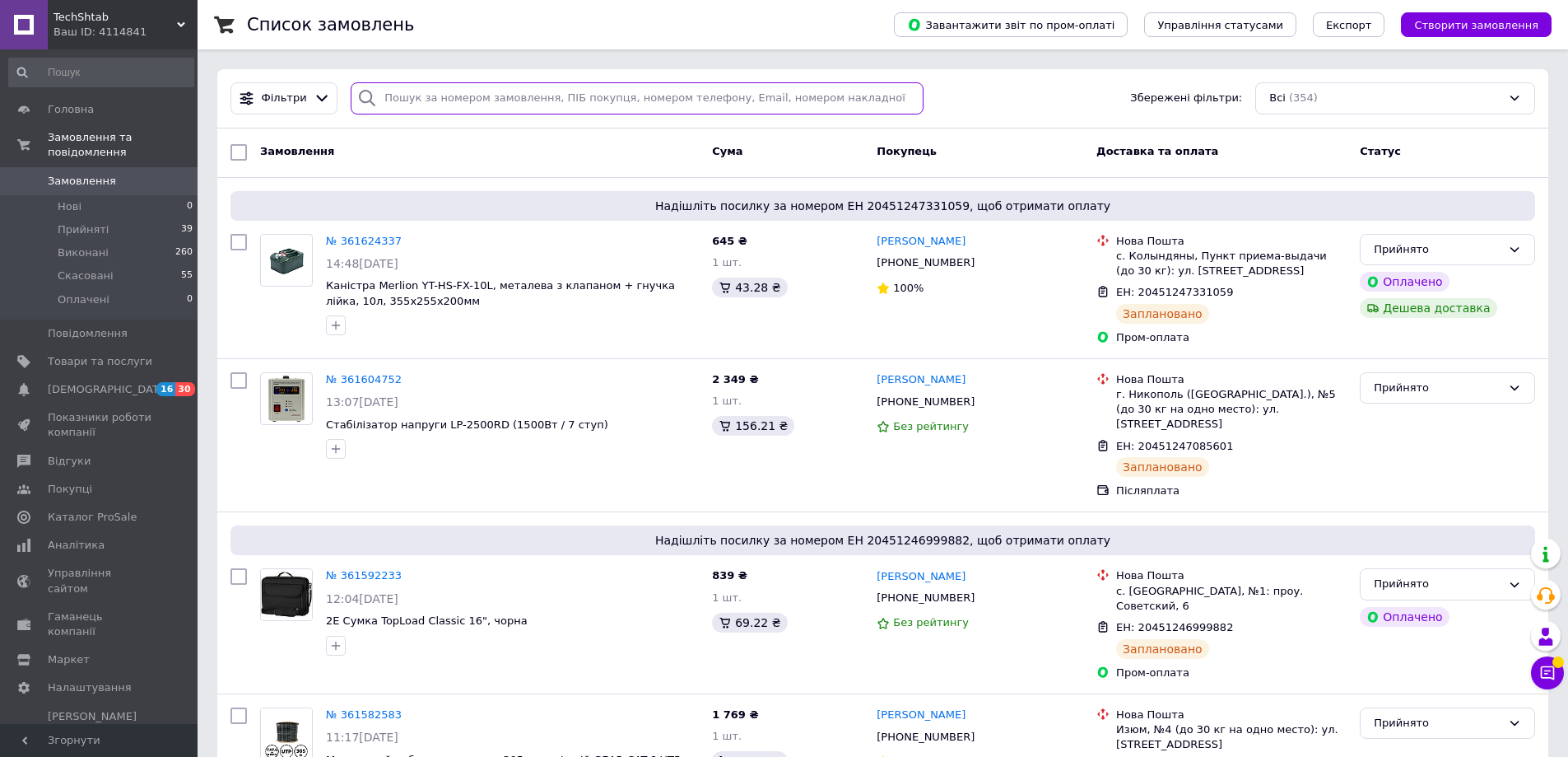
click at [622, 110] on input "search" at bounding box center [637, 99] width 573 height 32
paste input "356863755"
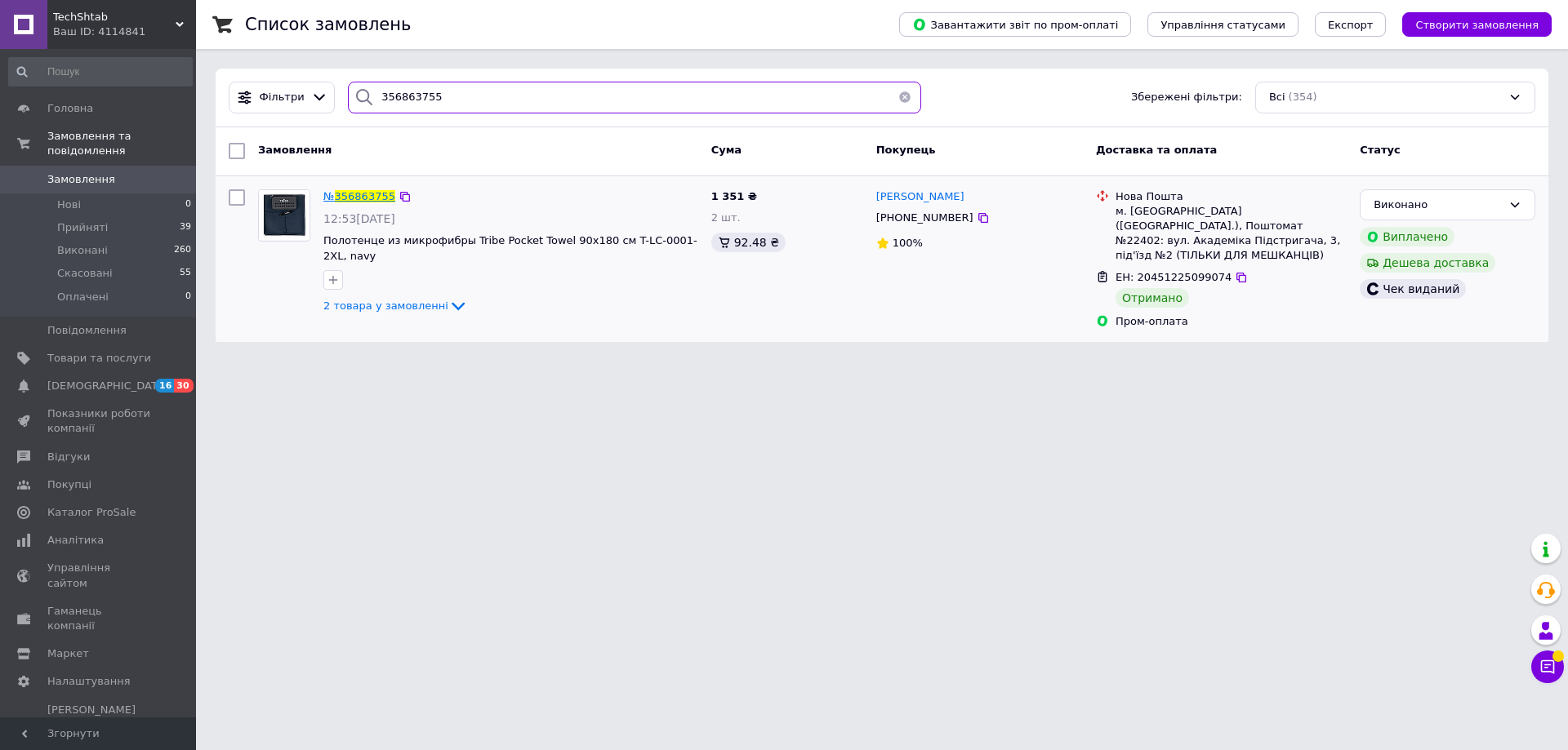
type input "356863755"
click at [372, 198] on span "356863755" at bounding box center [365, 195] width 60 height 12
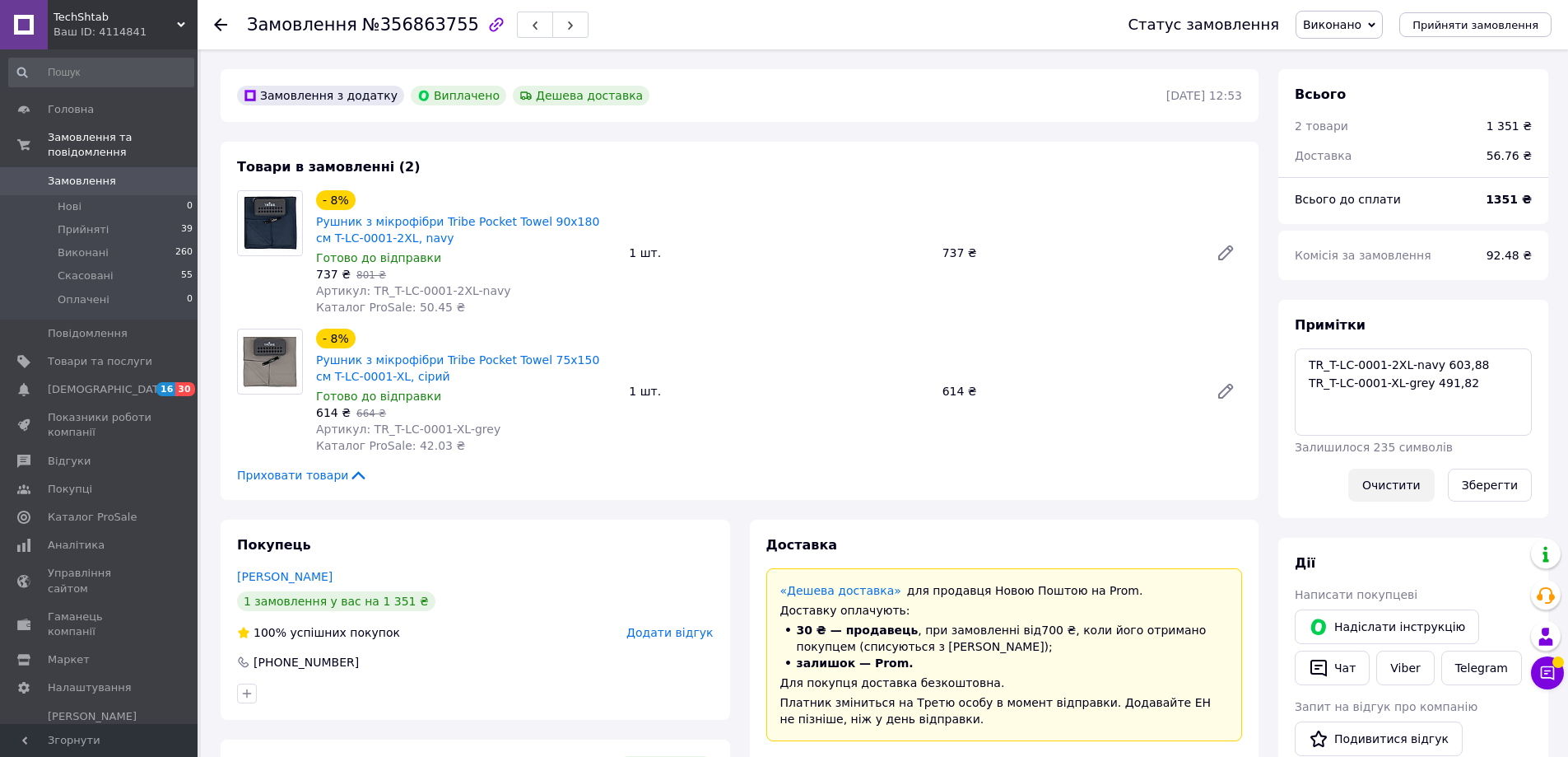
scroll to position [172, 0]
